Goal: Transaction & Acquisition: Purchase product/service

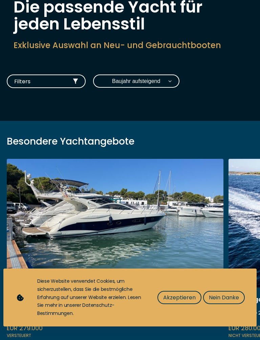
scroll to position [56, 0]
click at [184, 295] on span "Akzeptieren" at bounding box center [179, 297] width 33 height 8
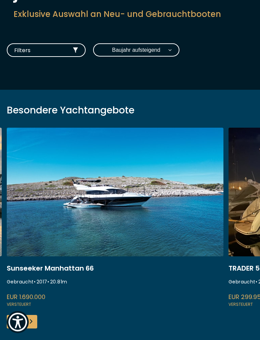
scroll to position [87, 0]
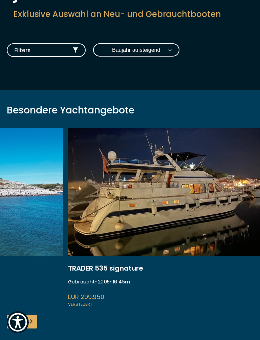
click at [197, 211] on link at bounding box center [176, 218] width 217 height 181
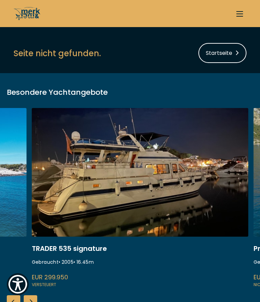
click at [180, 184] on link at bounding box center [140, 198] width 217 height 181
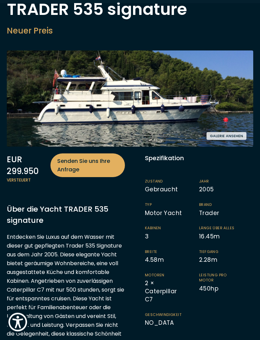
scroll to position [53, 0]
click at [236, 132] on button "Galerie ansehen" at bounding box center [227, 136] width 40 height 8
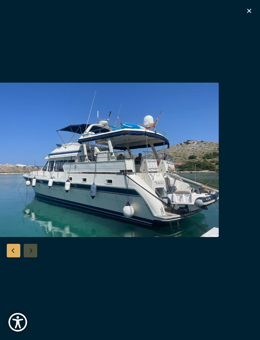
click at [219, 189] on img "button" at bounding box center [103, 160] width 230 height 155
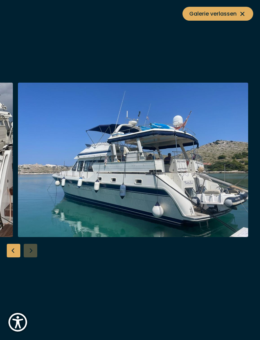
click at [230, 192] on img "button" at bounding box center [133, 160] width 230 height 155
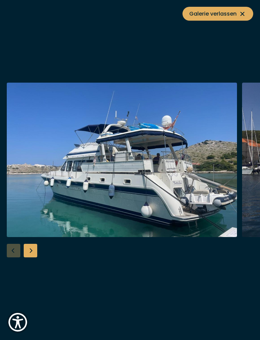
click at [246, 11] on icon at bounding box center [242, 14] width 8 height 8
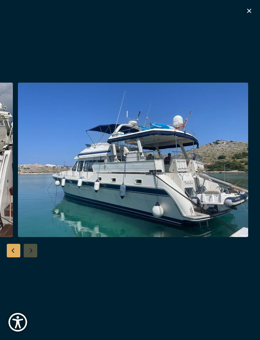
click at [249, 7] on icon "button" at bounding box center [249, 11] width 8 height 8
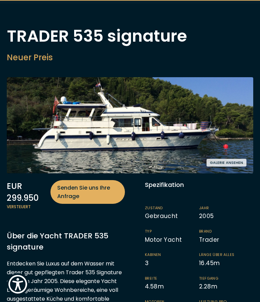
scroll to position [0, 0]
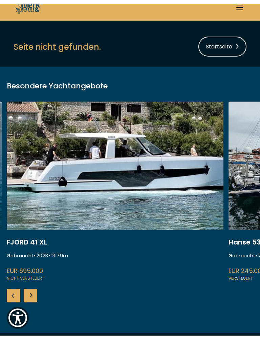
scroll to position [6, 0]
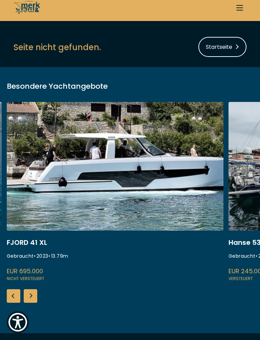
click at [193, 191] on link at bounding box center [115, 192] width 217 height 181
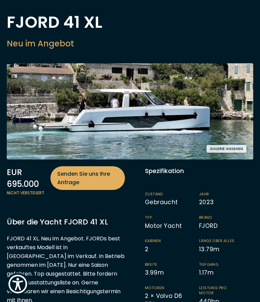
scroll to position [38, 0]
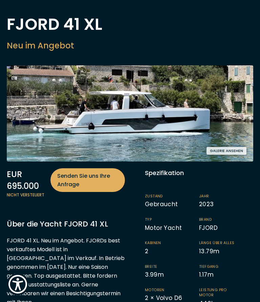
click at [231, 147] on button "Galerie ansehen" at bounding box center [227, 151] width 40 height 8
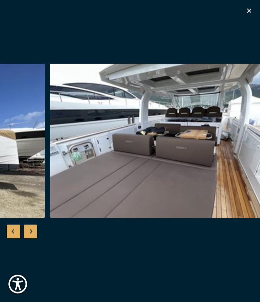
scroll to position [0, 0]
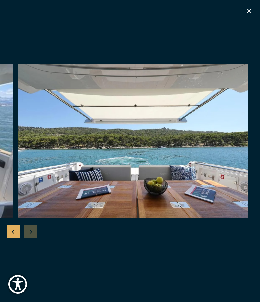
click at [249, 15] on button "button" at bounding box center [249, 12] width 8 height 10
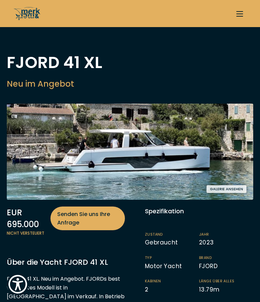
click at [243, 146] on img at bounding box center [130, 152] width 247 height 96
